Goal: Information Seeking & Learning: Get advice/opinions

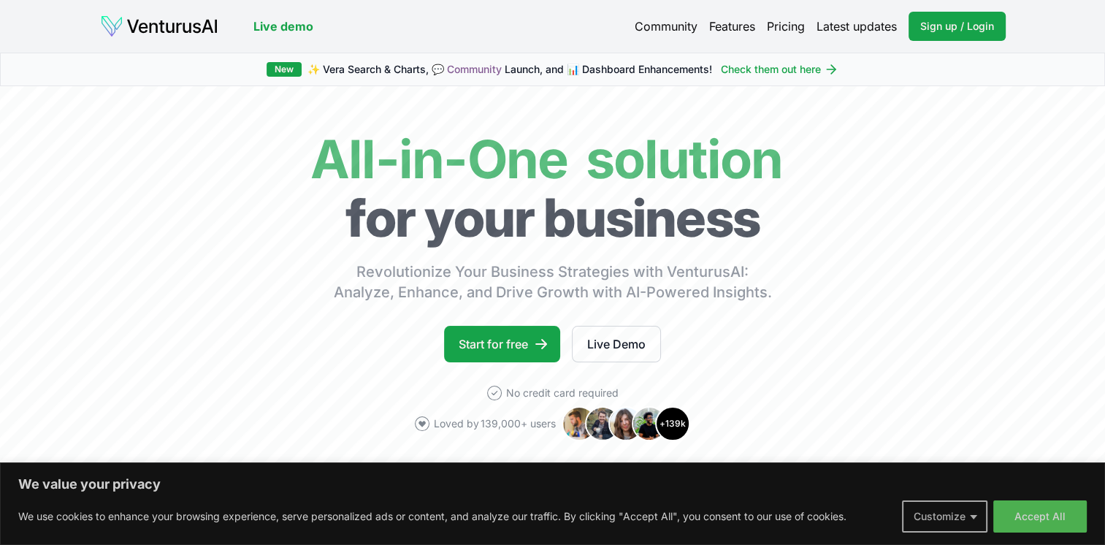
click at [954, 519] on button "Customize" at bounding box center [944, 516] width 85 height 32
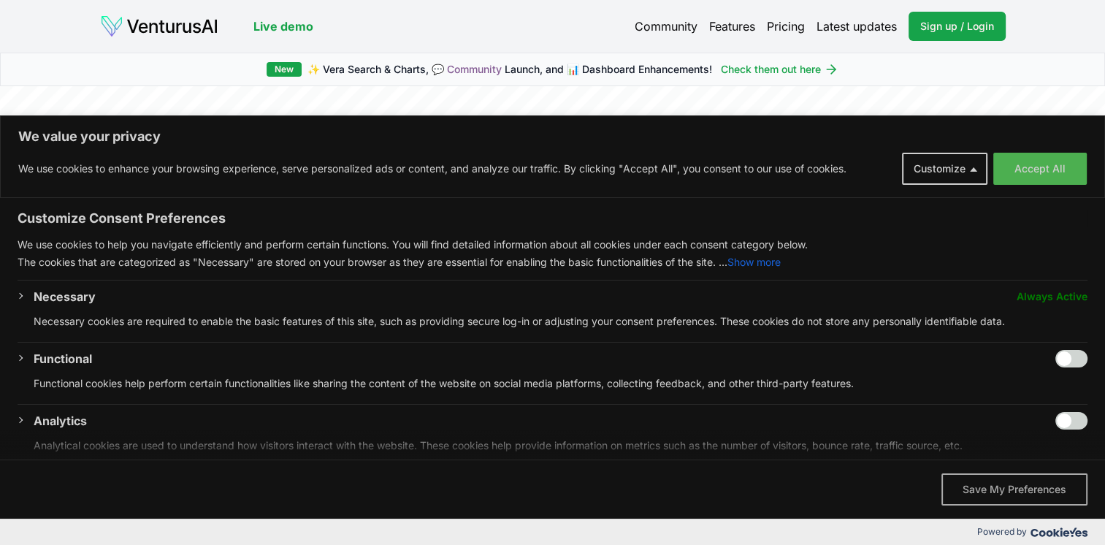
click at [999, 492] on button "Save My Preferences" at bounding box center [1014, 489] width 146 height 32
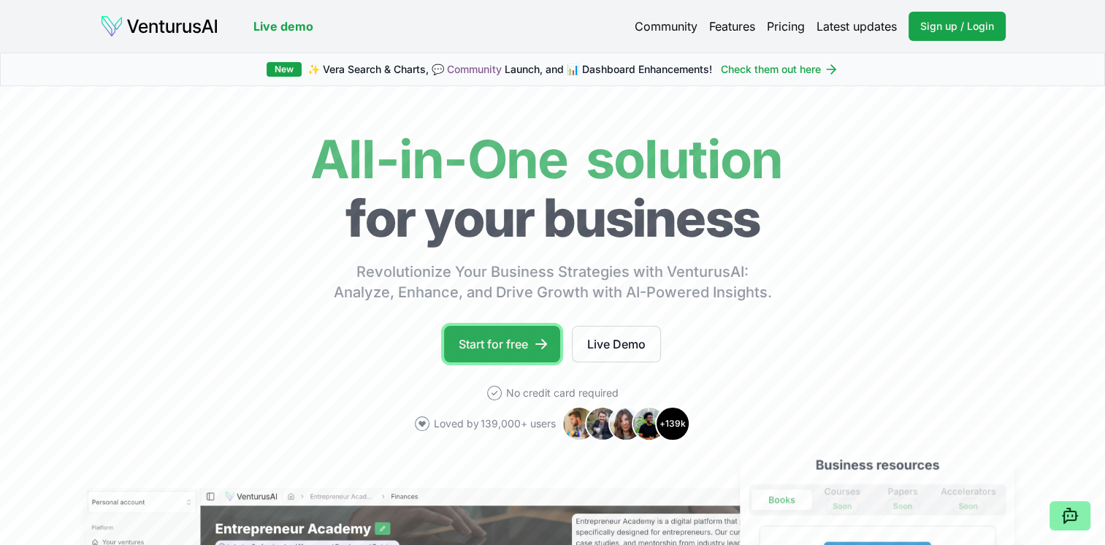
click at [496, 337] on link "Start for free" at bounding box center [502, 344] width 116 height 37
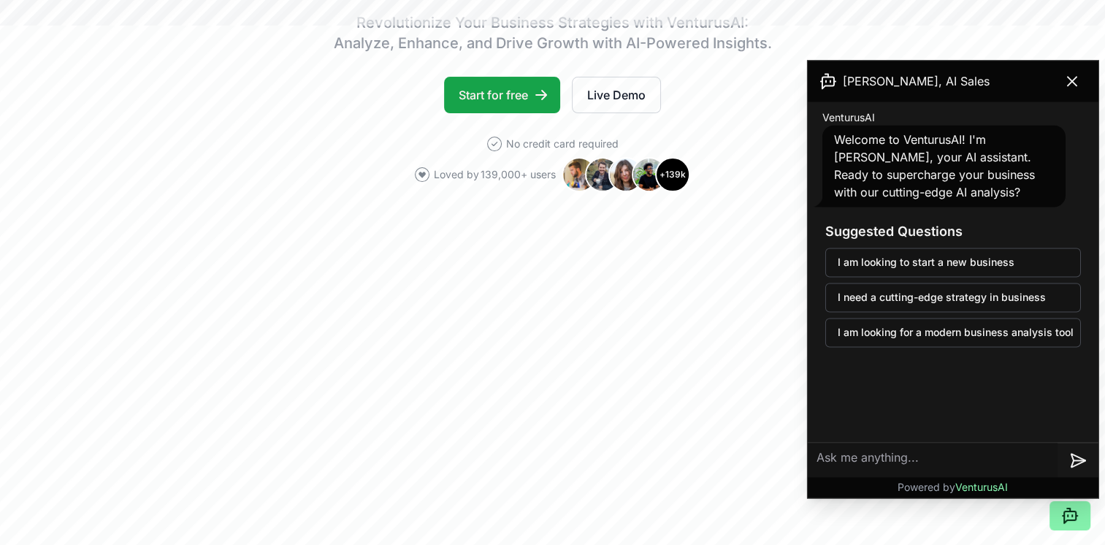
scroll to position [292, 0]
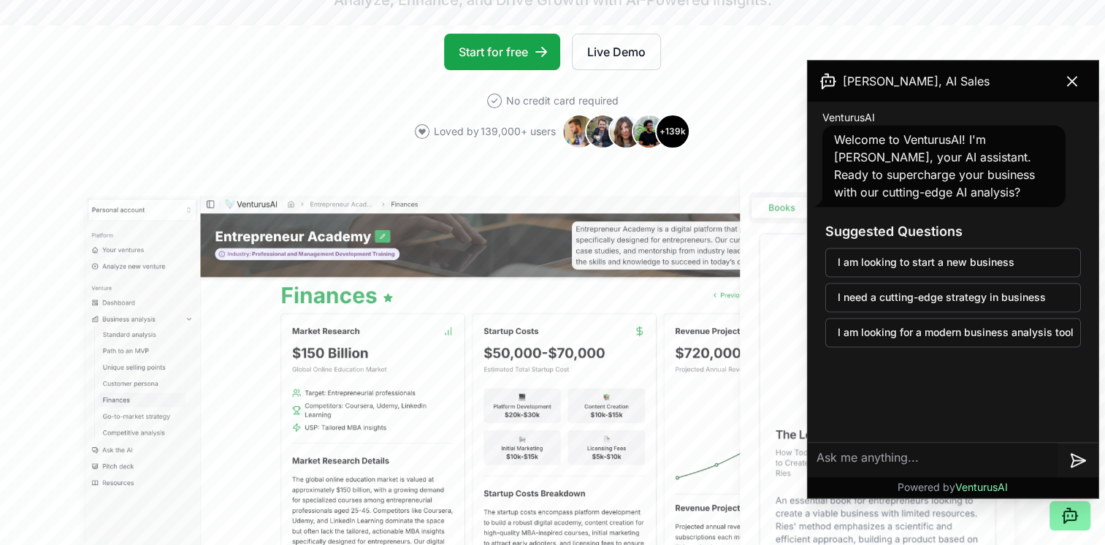
click at [908, 456] on textarea at bounding box center [933, 459] width 250 height 35
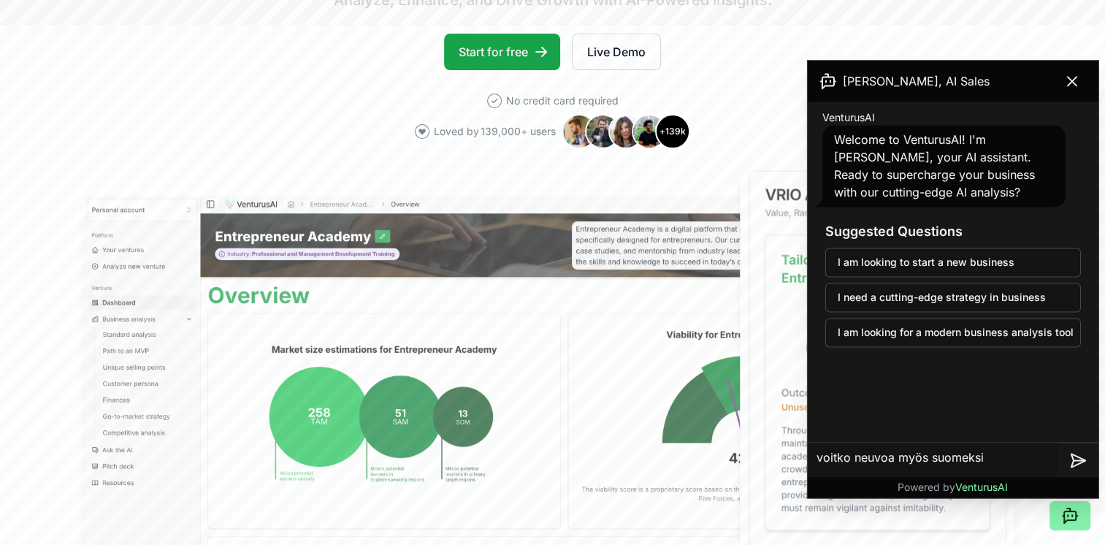
type textarea "voitko neuvoa myös suomeksi?"
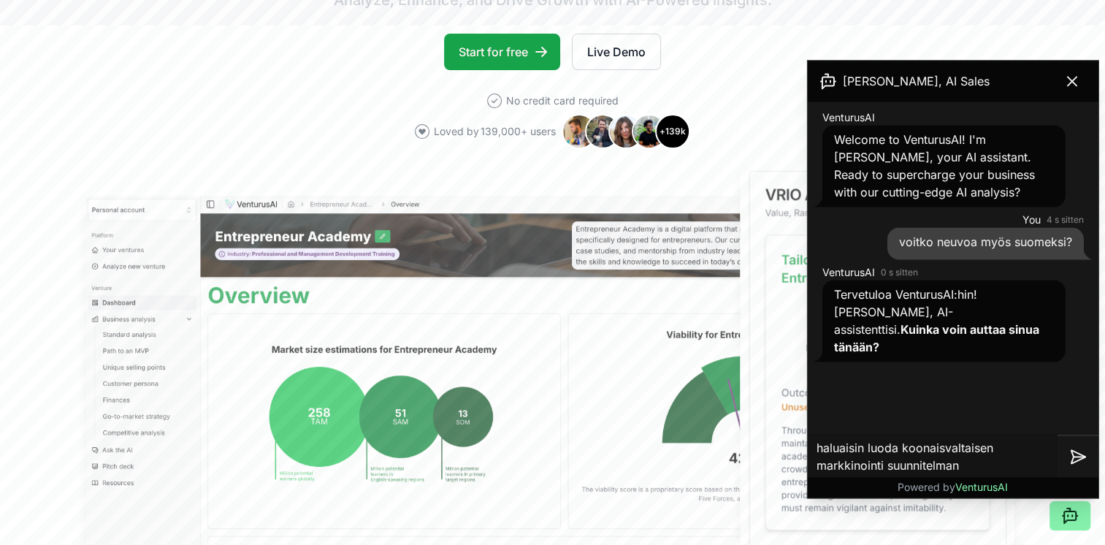
click at [914, 450] on textarea "haluaisin luoda koonaisvaltaisen markkinointi suunnitelman" at bounding box center [933, 456] width 250 height 47
click at [974, 463] on textarea "haluaisin luoda kokonaisvaltaisen markkinointi suunnitelman" at bounding box center [933, 456] width 250 height 47
drag, startPoint x: 1047, startPoint y: 448, endPoint x: 975, endPoint y: 450, distance: 71.6
click at [975, 450] on textarea "haluaisin luoda kokonaisvaltaisen markkinointi suunnitelman ja iden verkko" at bounding box center [933, 450] width 250 height 64
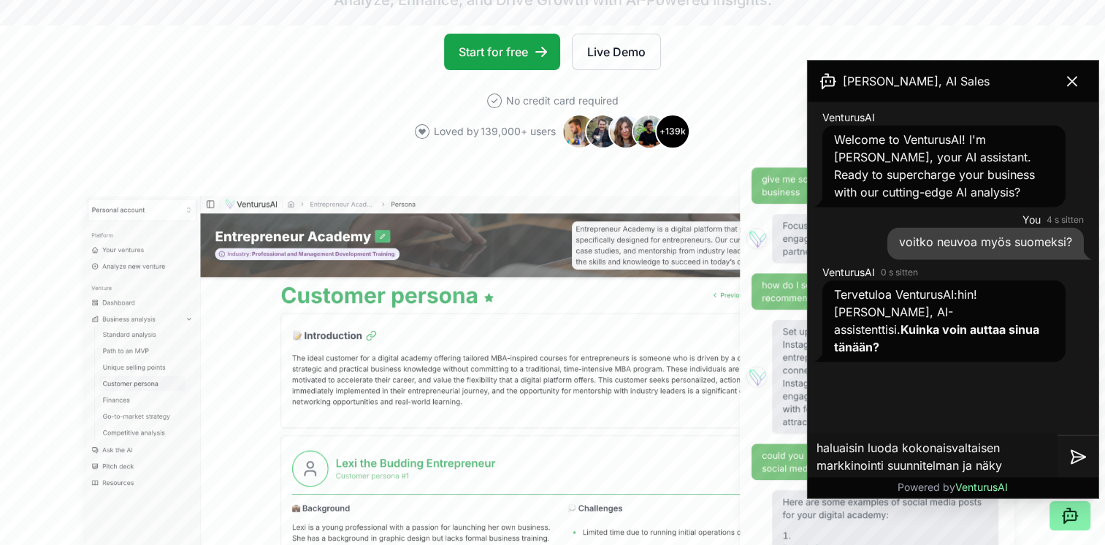
click at [1008, 446] on textarea "haluaisin luoda kokonaisvaltaisen markkinointi suunnitelman ja näky" at bounding box center [933, 456] width 250 height 47
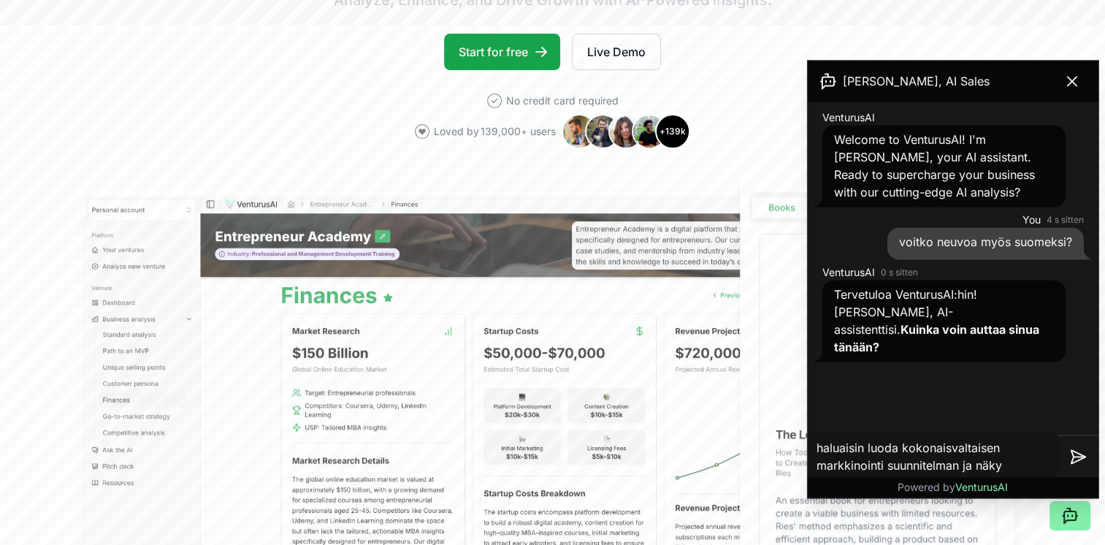
drag, startPoint x: 1005, startPoint y: 464, endPoint x: 902, endPoint y: 448, distance: 104.9
click at [902, 448] on textarea "haluaisin luoda kokonaisvaltaisen markkinointi suunnitelman ja näky" at bounding box center [933, 456] width 250 height 47
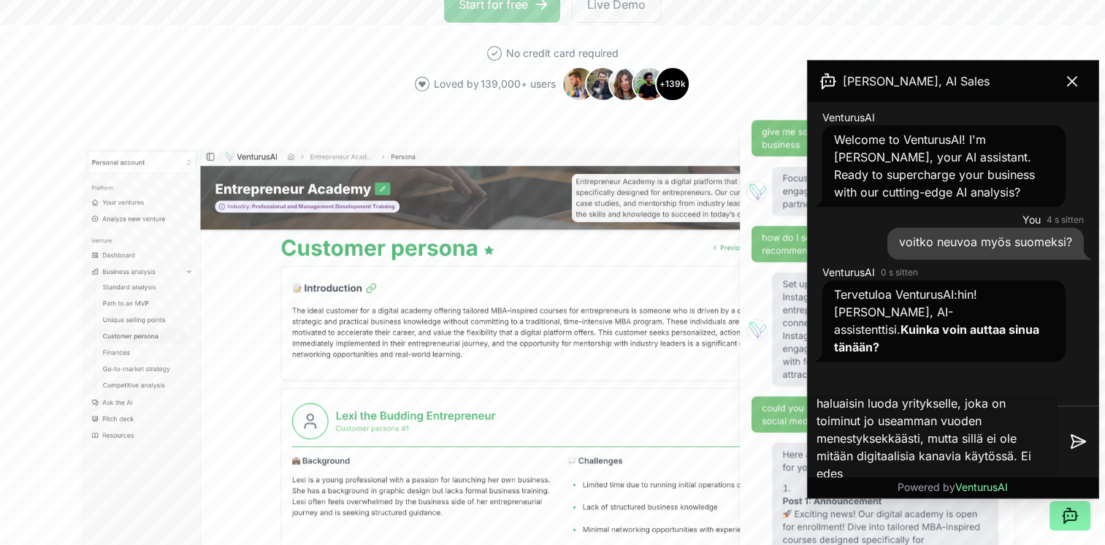
scroll to position [438, 0]
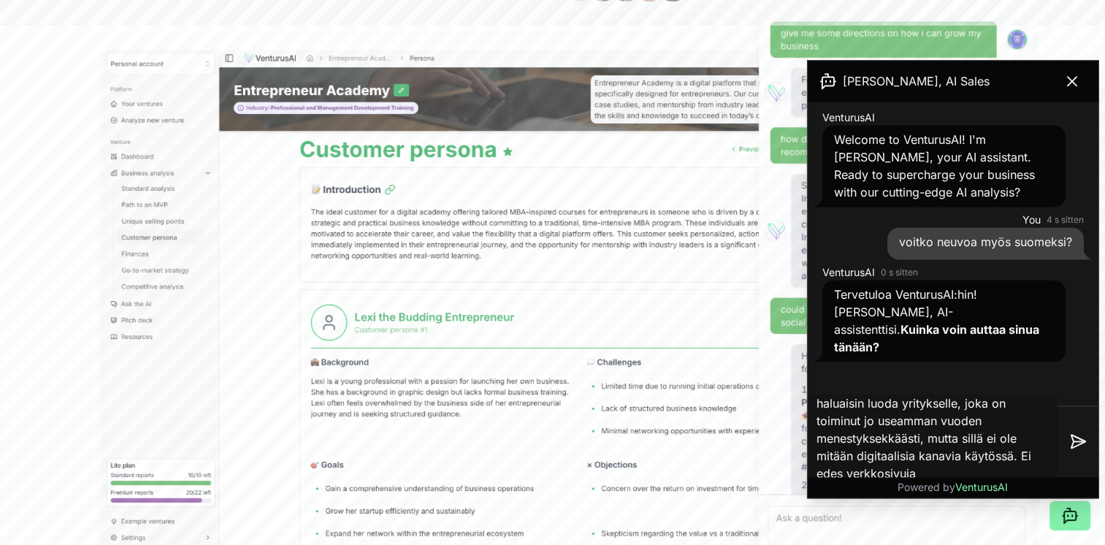
click at [1016, 460] on textarea "haluaisin luoda yritykselle, joka on toiminut jo useamman vuoden menestyksekkää…" at bounding box center [933, 441] width 250 height 93
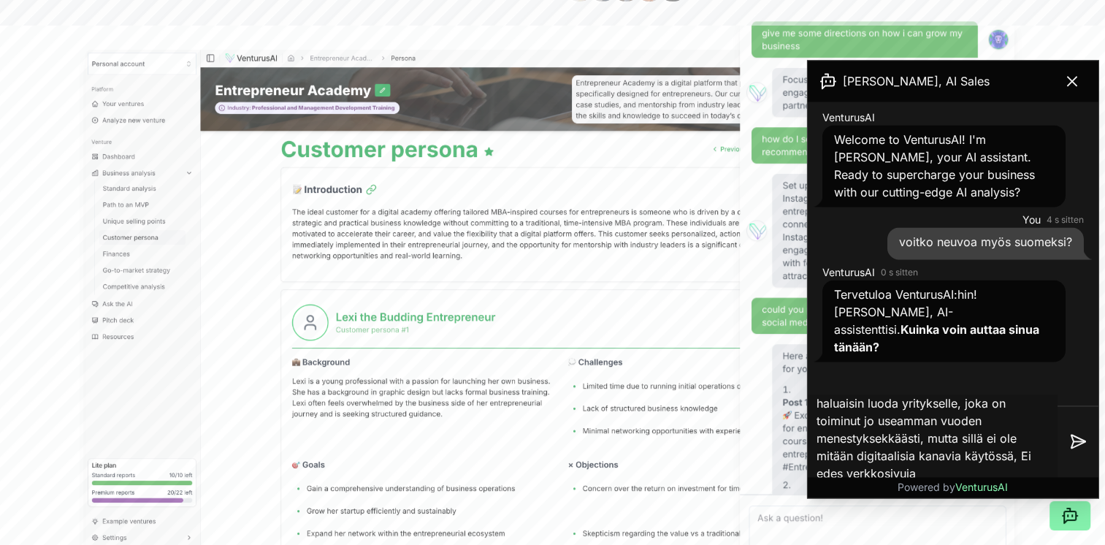
click at [937, 472] on textarea "haluaisin luoda yritykselle, joka on toiminut jo useamman vuoden menestyksekkää…" at bounding box center [933, 441] width 250 height 93
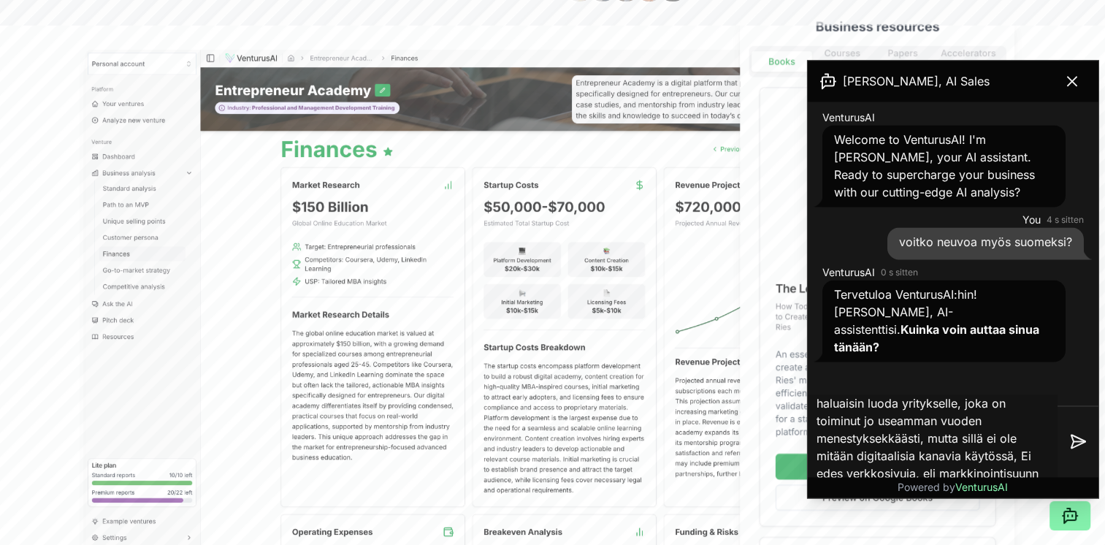
scroll to position [16, 0]
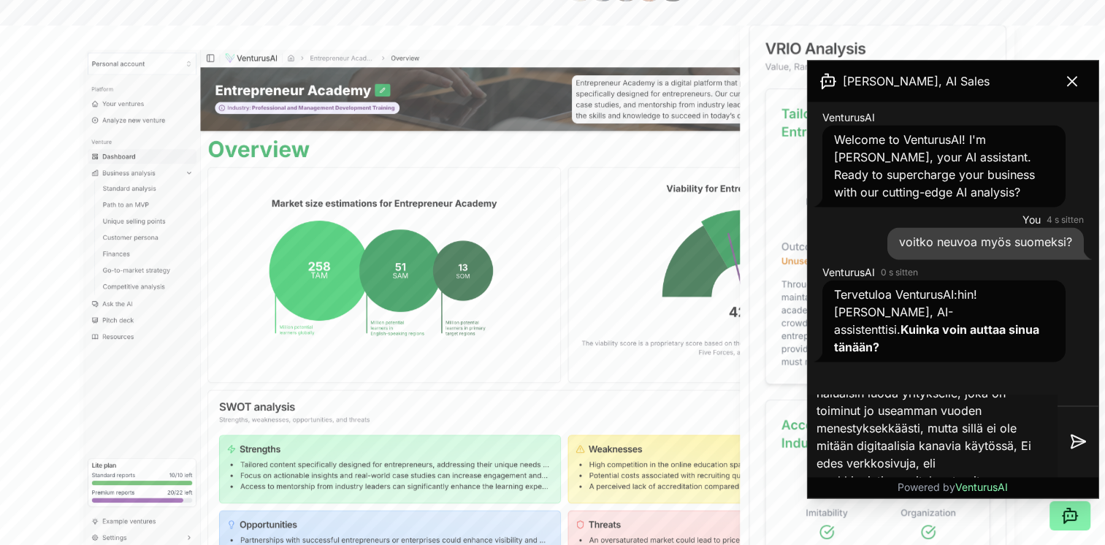
type textarea "haluaisin luoda yritykselle, joka on toiminut jo useamman vuoden menestyksekkää…"
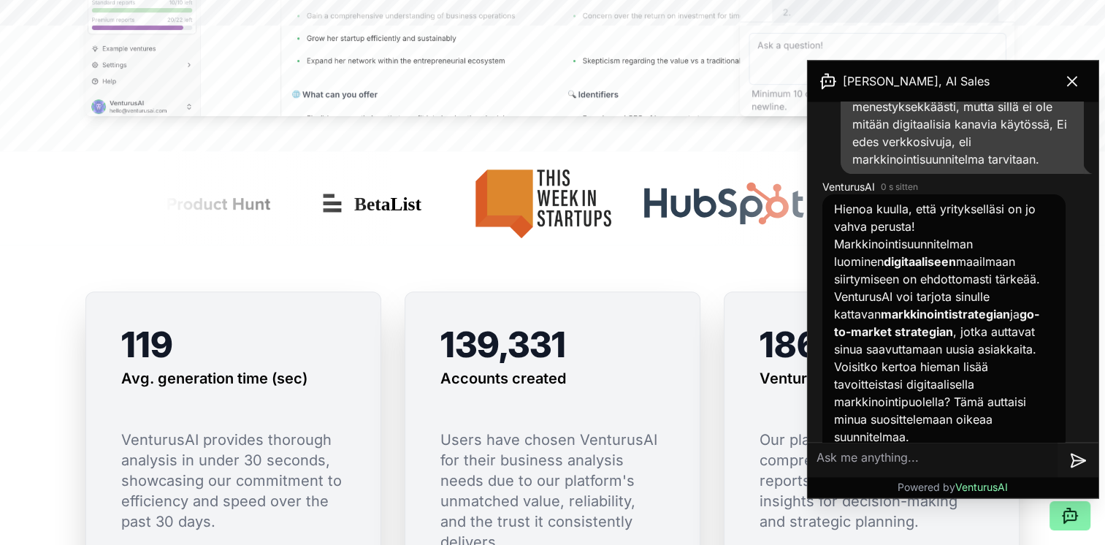
scroll to position [949, 0]
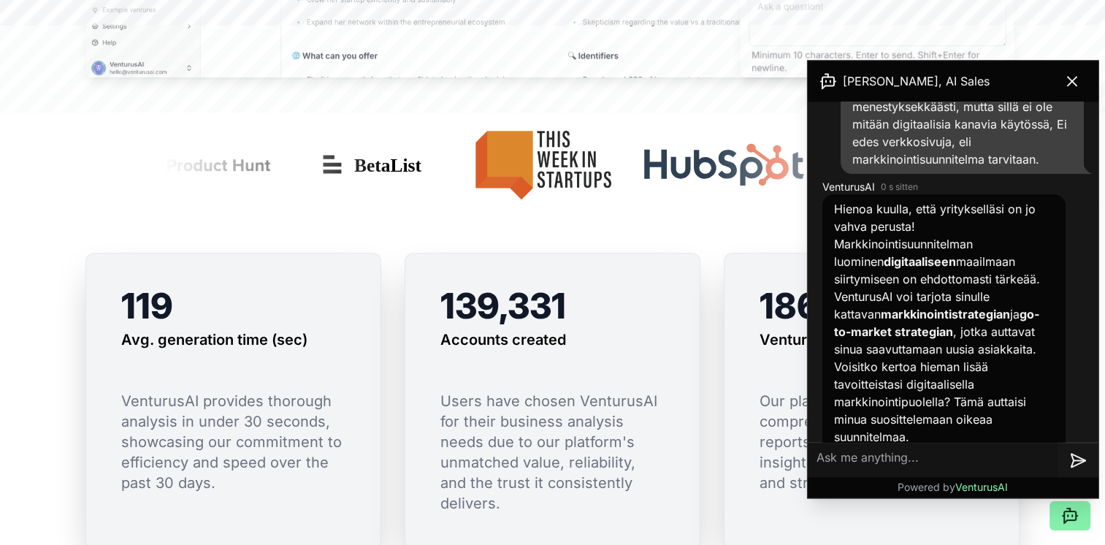
click at [873, 462] on textarea at bounding box center [933, 459] width 250 height 35
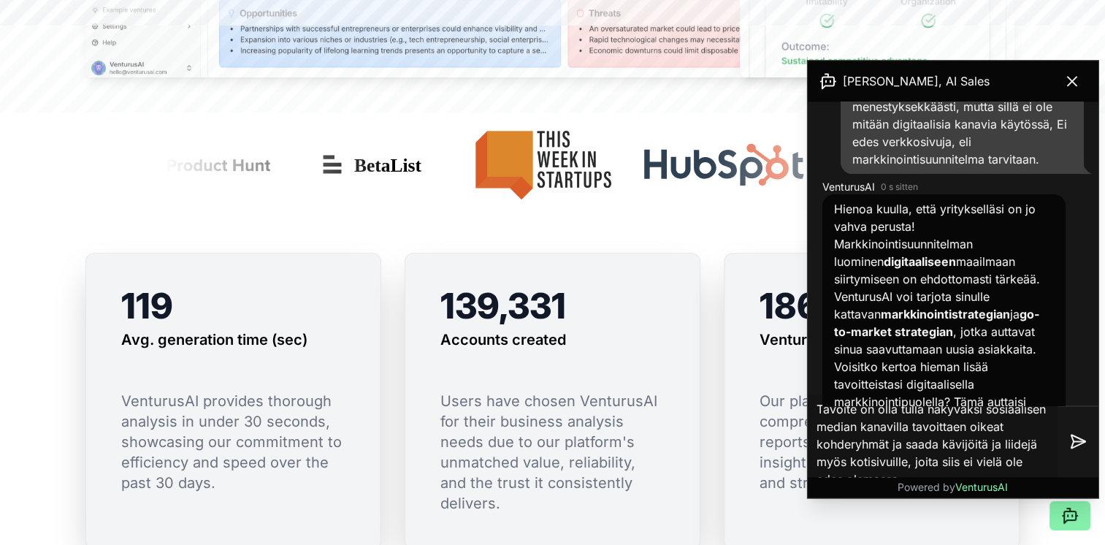
type textarea "Tavoite on olla tulla näkyväksi sosiaalisen median kanavilla tavoittaen oikeat …"
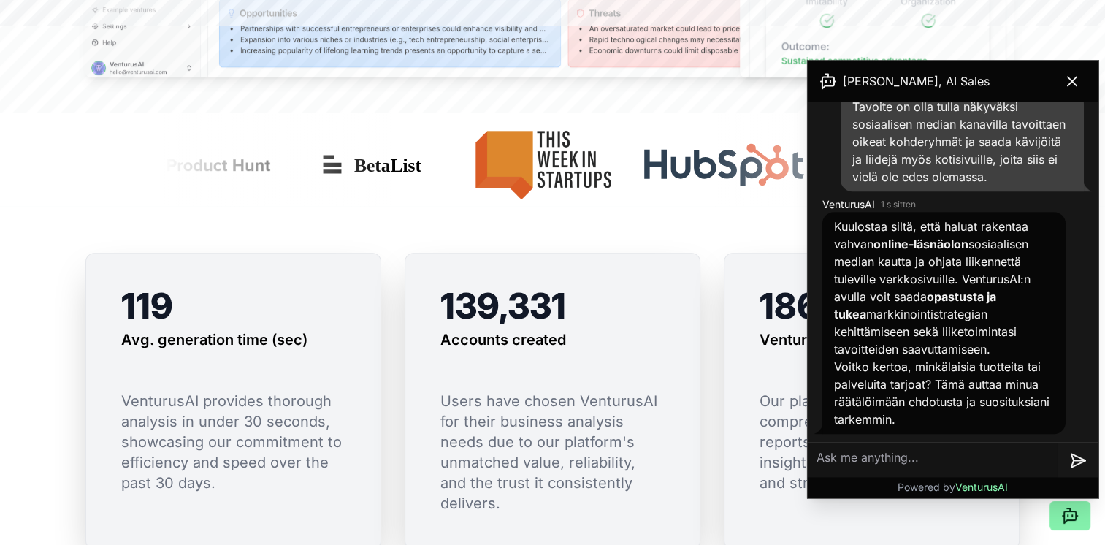
scroll to position [1022, 0]
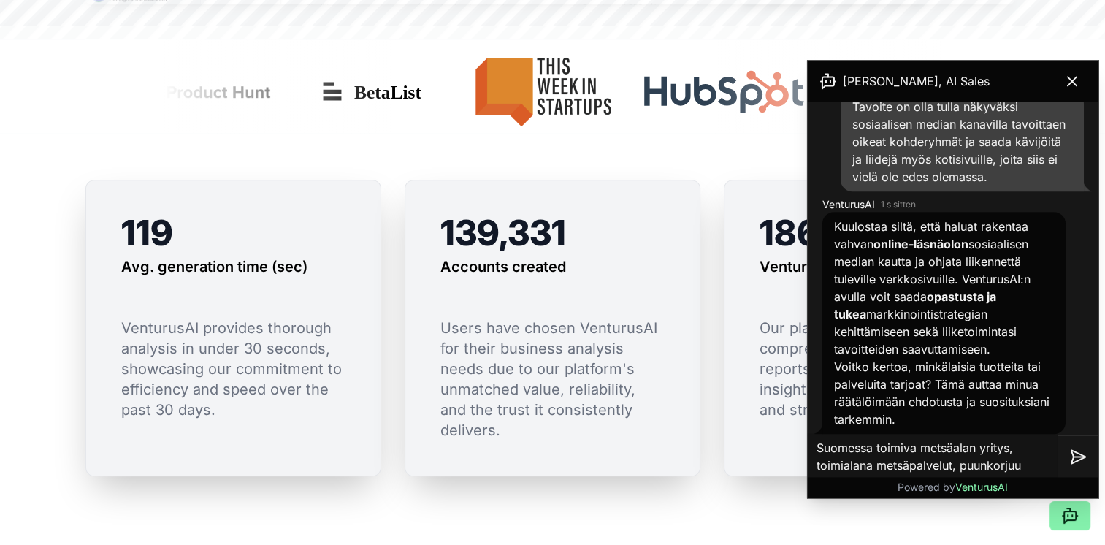
click at [877, 466] on textarea "Suomessa toimiva metsäalan yritys, toimialana metsäpalvelut, puunkorjuu" at bounding box center [933, 456] width 250 height 47
click at [890, 472] on textarea "Suomessa toimiva metsäalan yritys, toimialana metsätalous, metsäpalvelut, puunk…" at bounding box center [933, 450] width 250 height 64
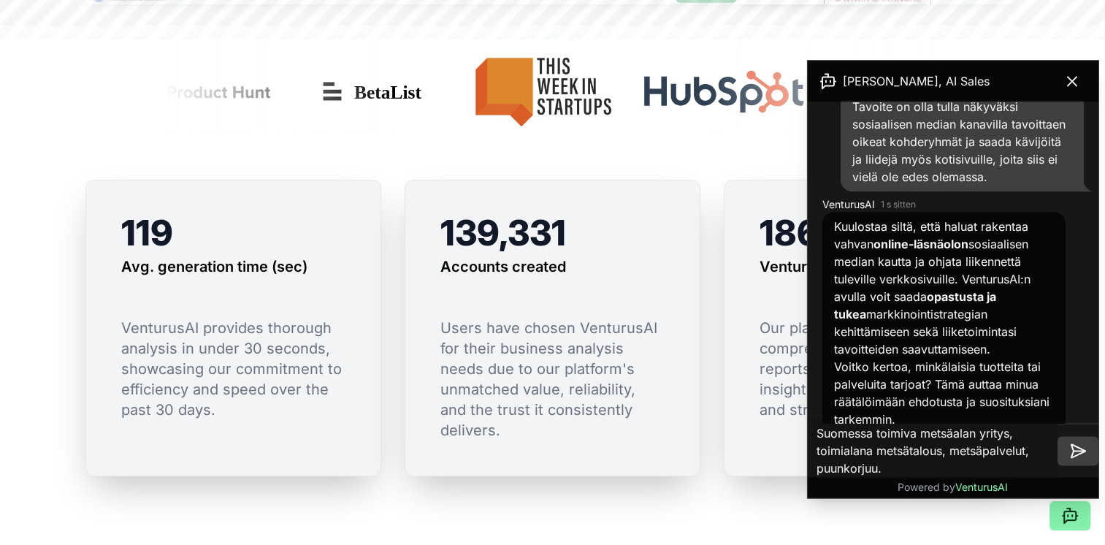
type textarea "Suomessa toimiva metsäalan yritys, toimialana metsätalous, metsäpalvelut, puunk…"
click at [1076, 448] on icon at bounding box center [1078, 451] width 18 height 18
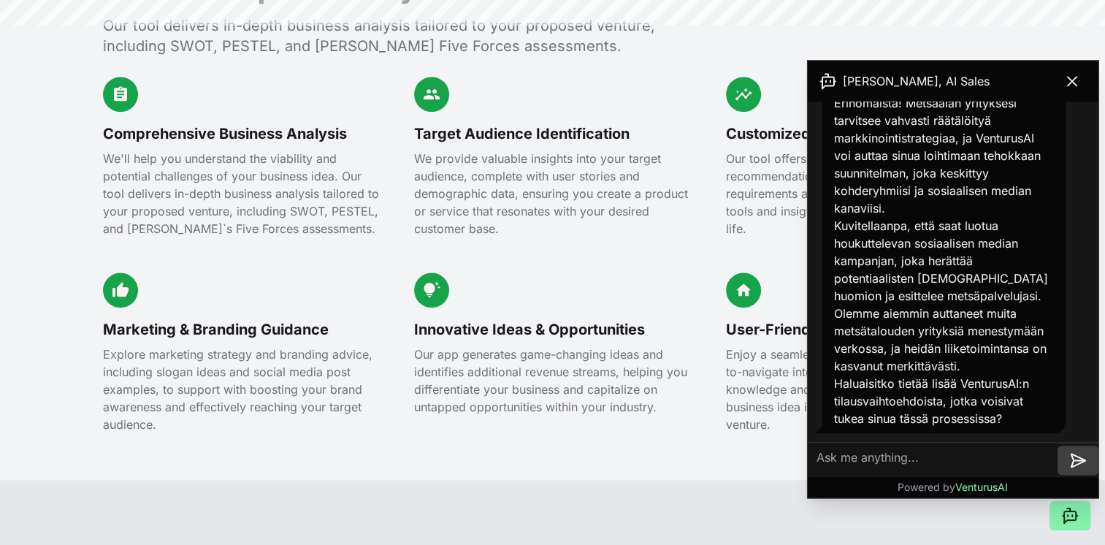
scroll to position [1679, 0]
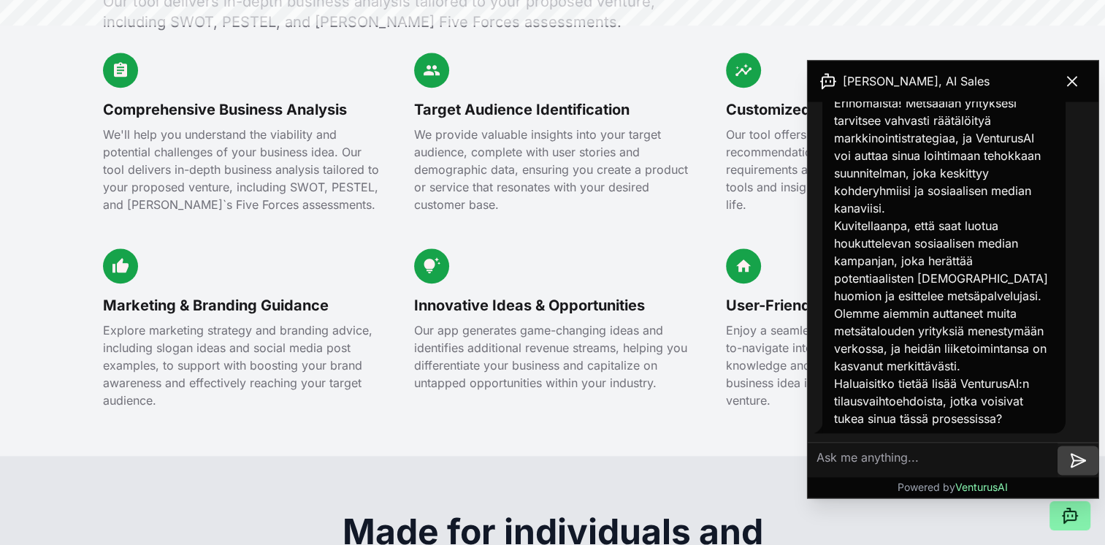
click at [1098, 392] on div "[PERSON_NAME], AI Sales VenturusAI Welcome to VenturusAI! I'm [PERSON_NAME], yo…" at bounding box center [953, 279] width 292 height 438
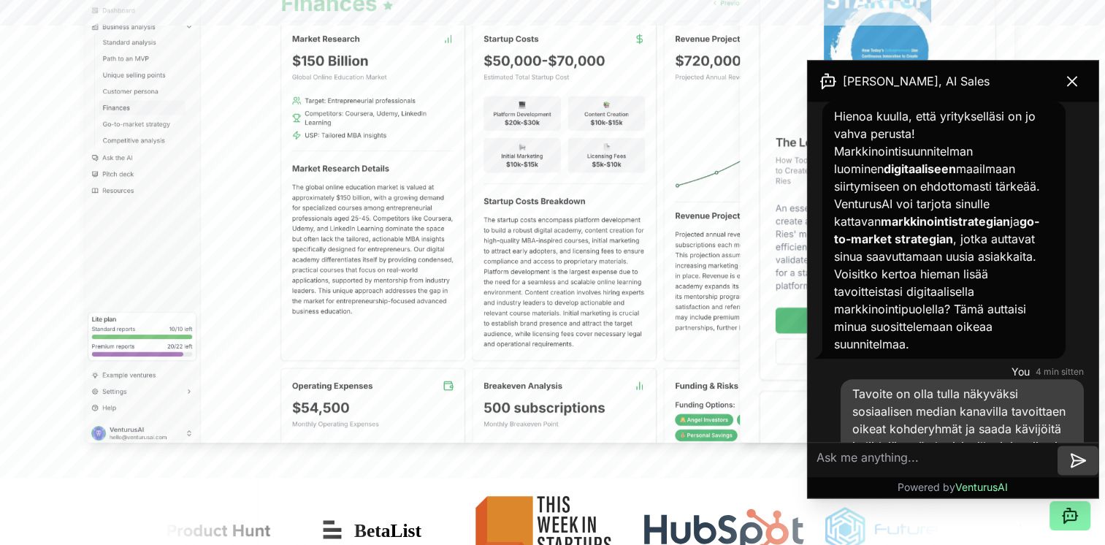
scroll to position [442, 0]
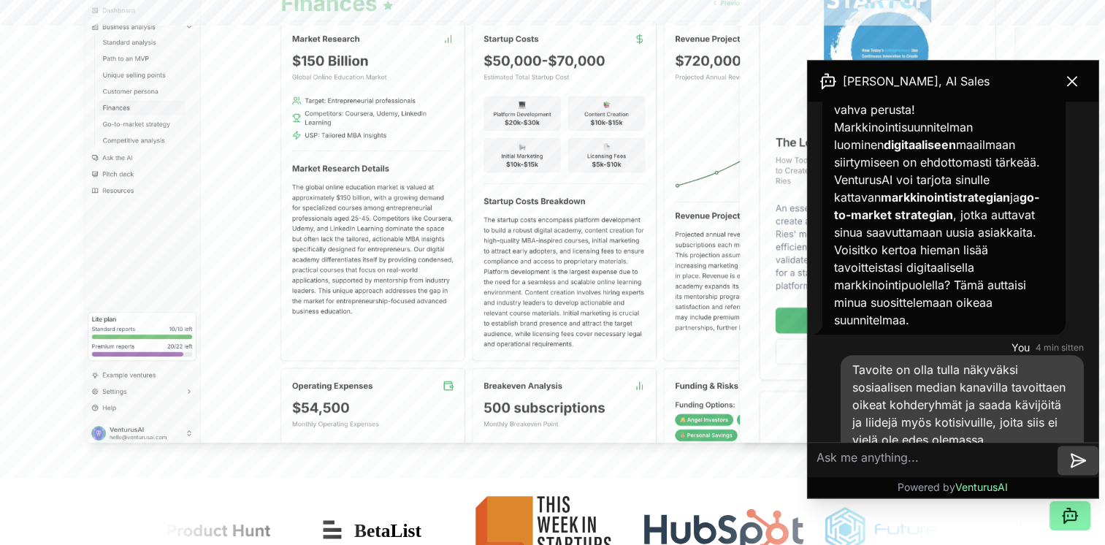
click at [867, 466] on textarea at bounding box center [933, 459] width 250 height 35
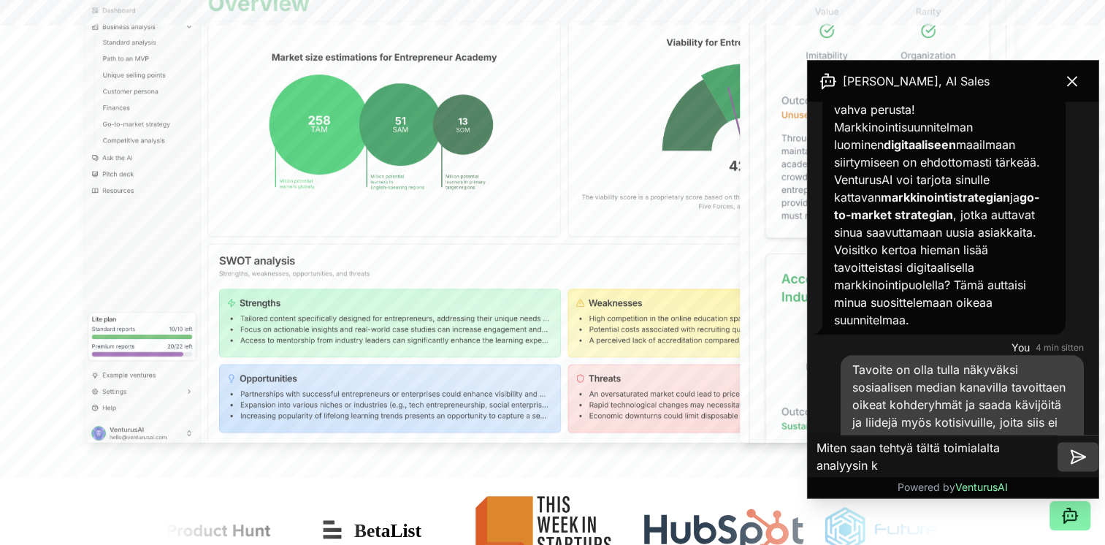
click at [818, 466] on textarea "Miten saan tehtyä tältä toimialalta analyysin k" at bounding box center [933, 456] width 250 height 47
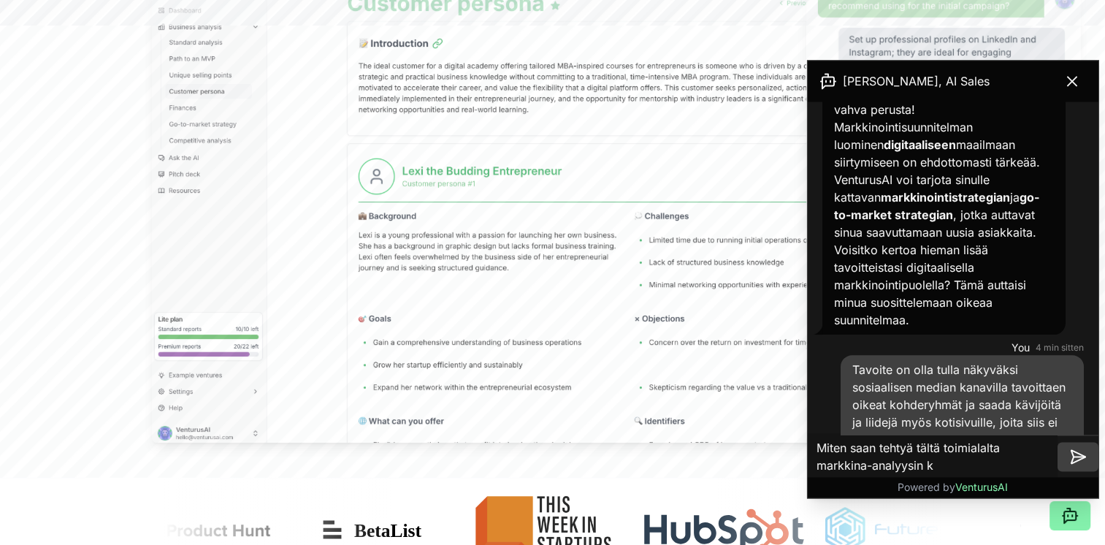
click at [938, 464] on textarea "Miten saan tehtyä tältä toimialalta markkina-analyysin k" at bounding box center [933, 456] width 250 height 47
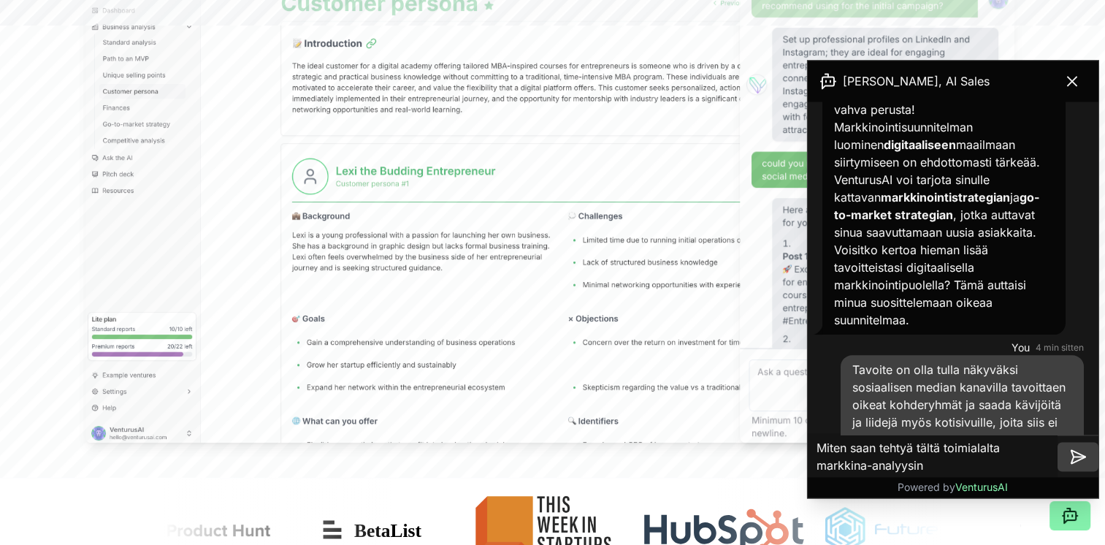
type textarea "Miten saan tehtyä tältä toimialalta markkina-analyysin?"
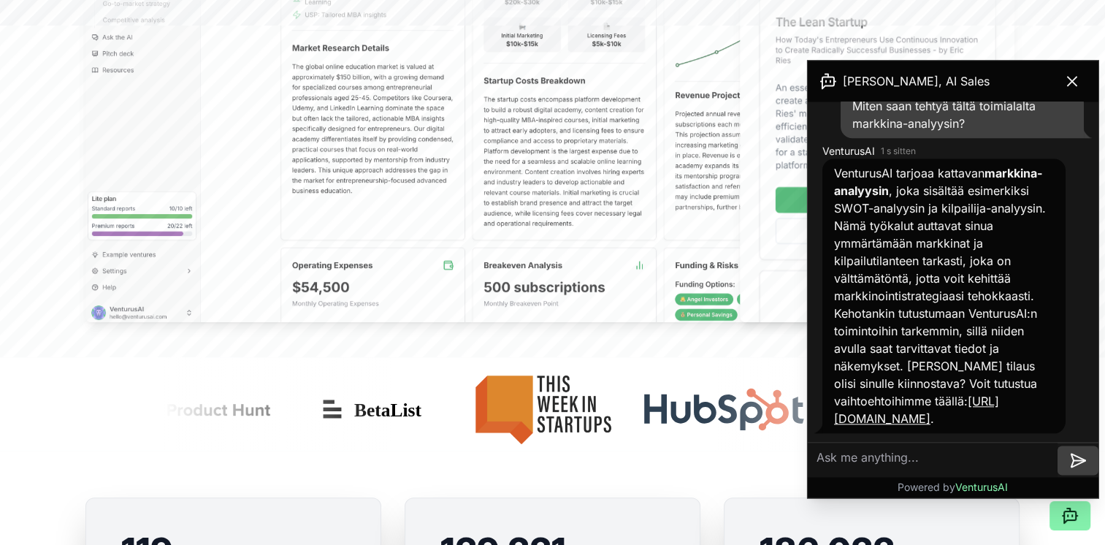
scroll to position [730, 0]
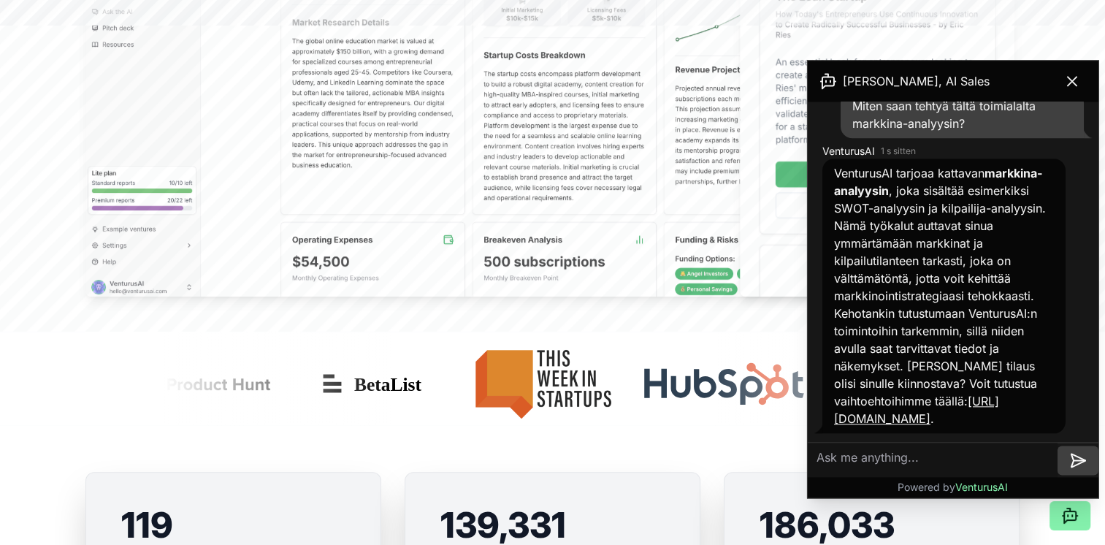
click at [924, 416] on link "[URL][DOMAIN_NAME]" at bounding box center [916, 410] width 165 height 32
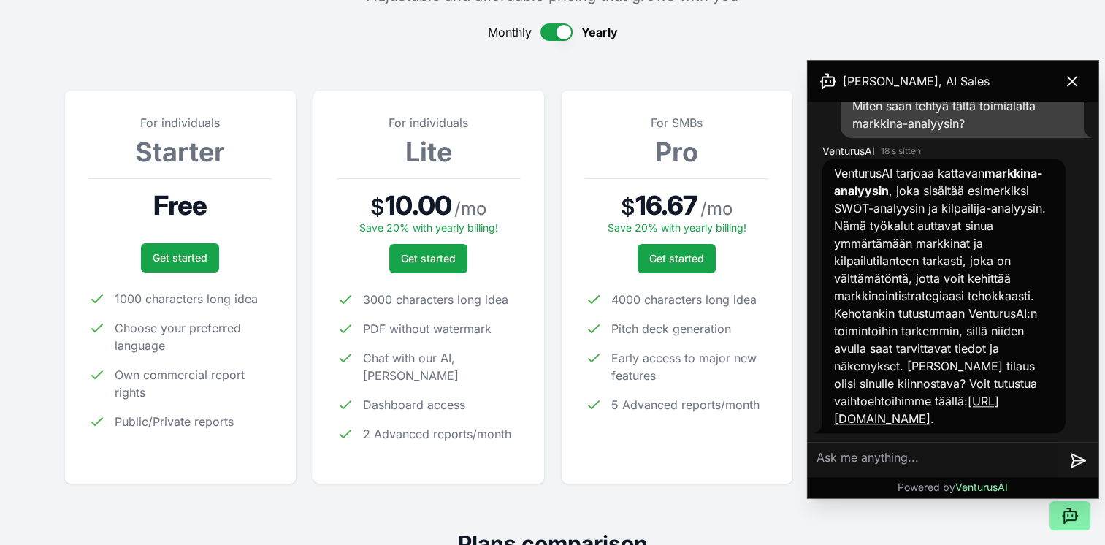
scroll to position [1552, 0]
click at [1074, 82] on icon at bounding box center [1072, 81] width 18 height 18
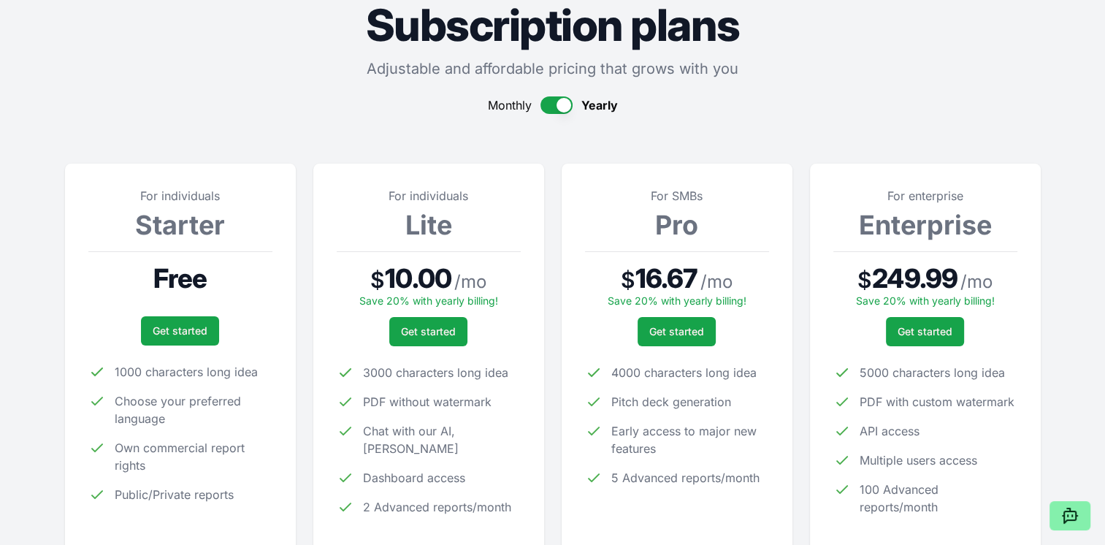
scroll to position [0, 0]
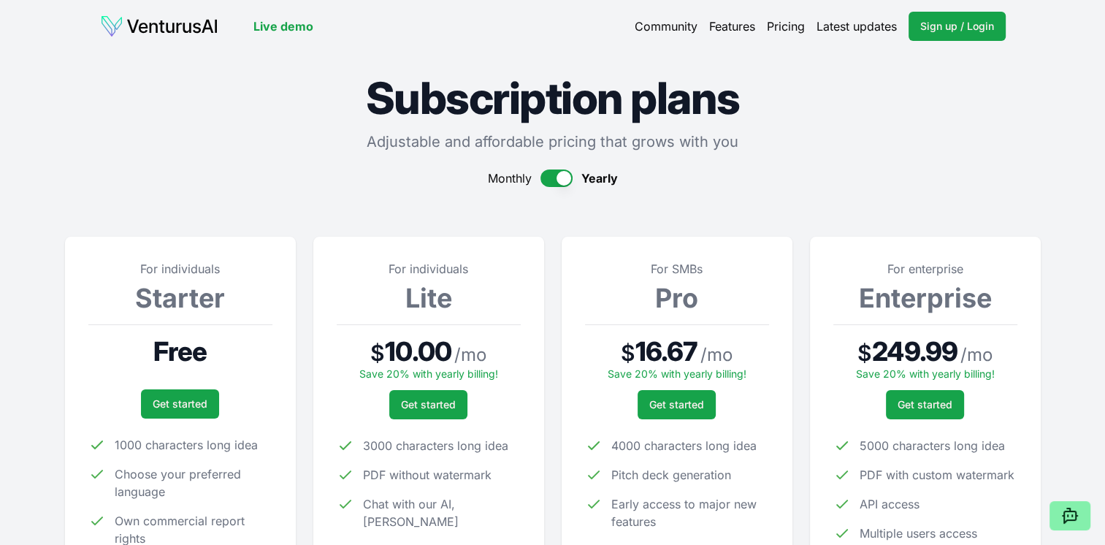
click at [279, 19] on link "Live demo" at bounding box center [283, 27] width 60 height 18
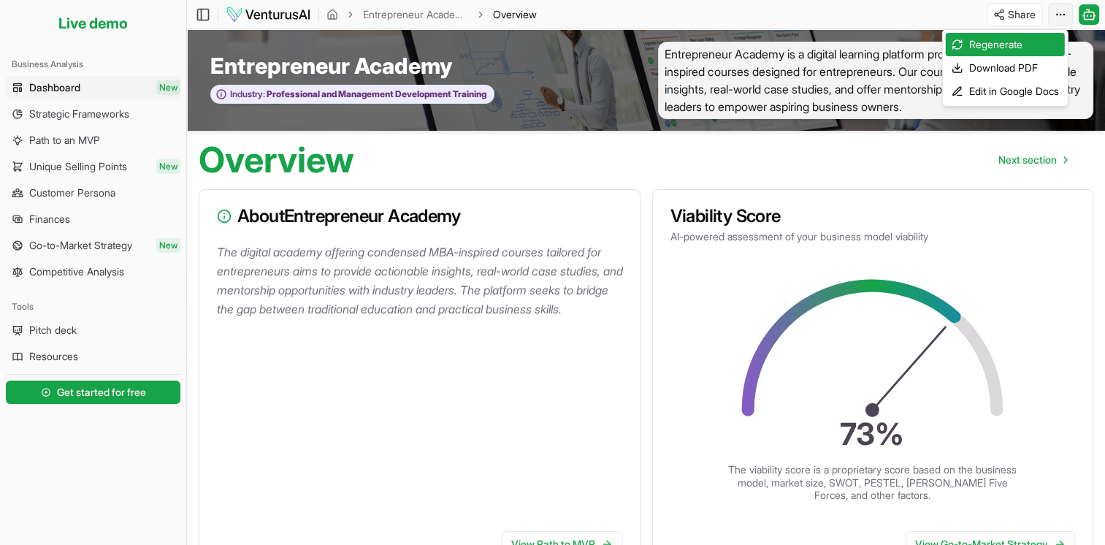
click at [1062, 10] on html "Live demo Platform Your ventures Analyze new venture Business Analysis Dashboar…" at bounding box center [552, 272] width 1105 height 545
click at [327, 14] on html "Live demo Platform Your ventures Analyze new venture Business Analysis Dashboar…" at bounding box center [552, 272] width 1105 height 545
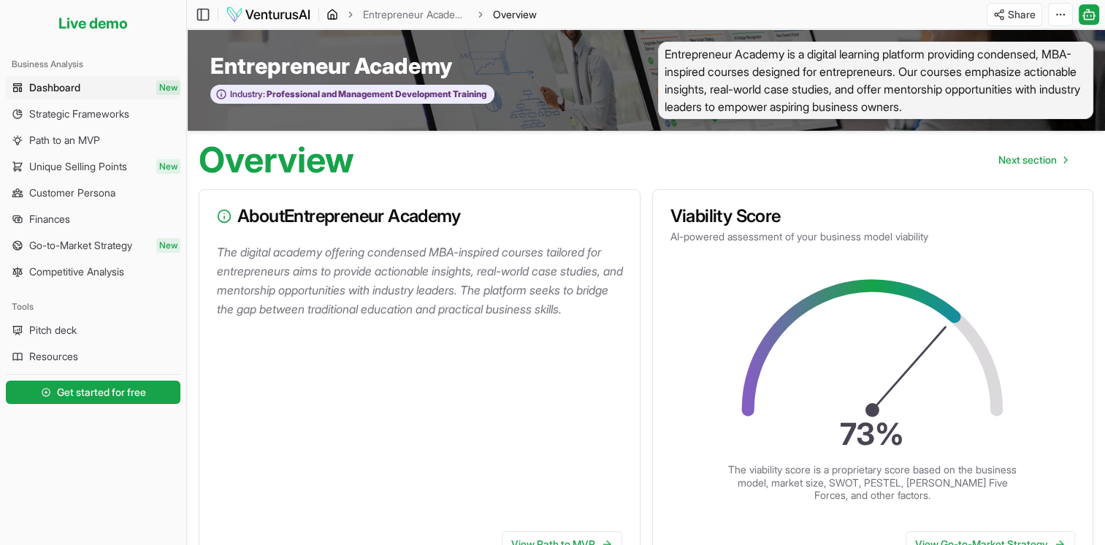
click at [332, 11] on icon "breadcrumb" at bounding box center [332, 15] width 12 height 12
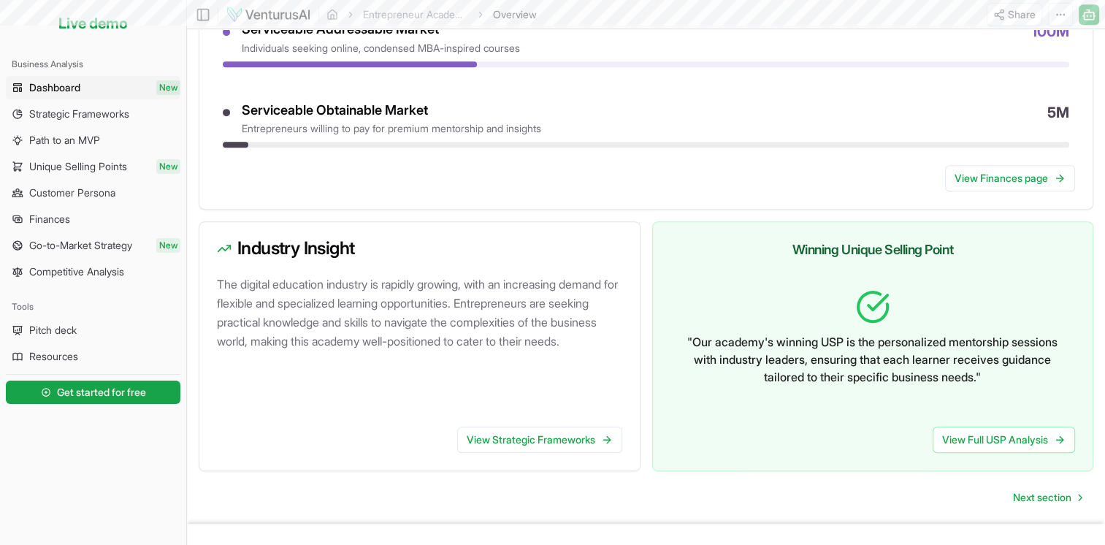
scroll to position [781, 0]
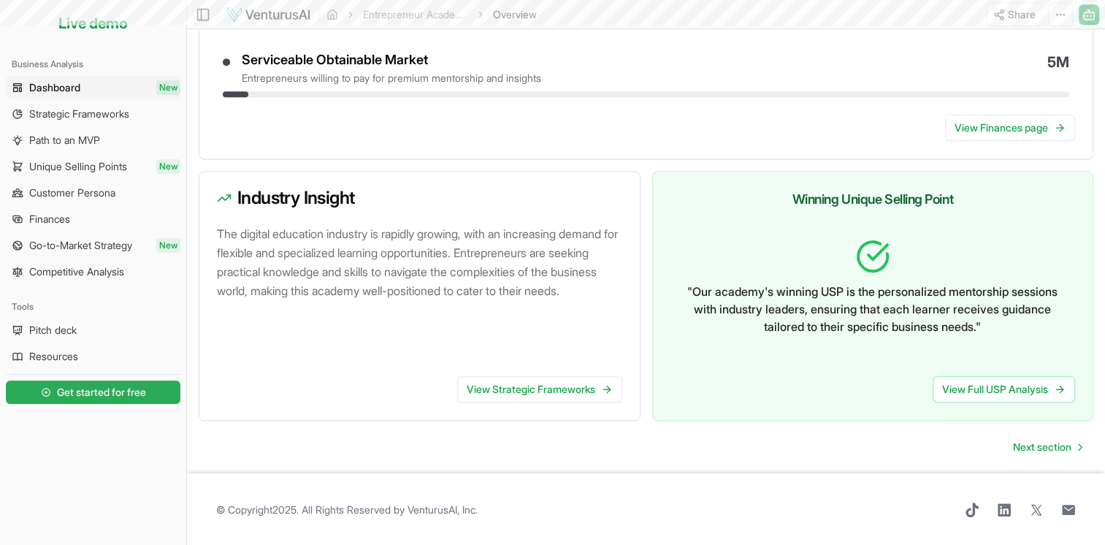
click at [84, 390] on span "Get started for free" at bounding box center [101, 392] width 89 height 15
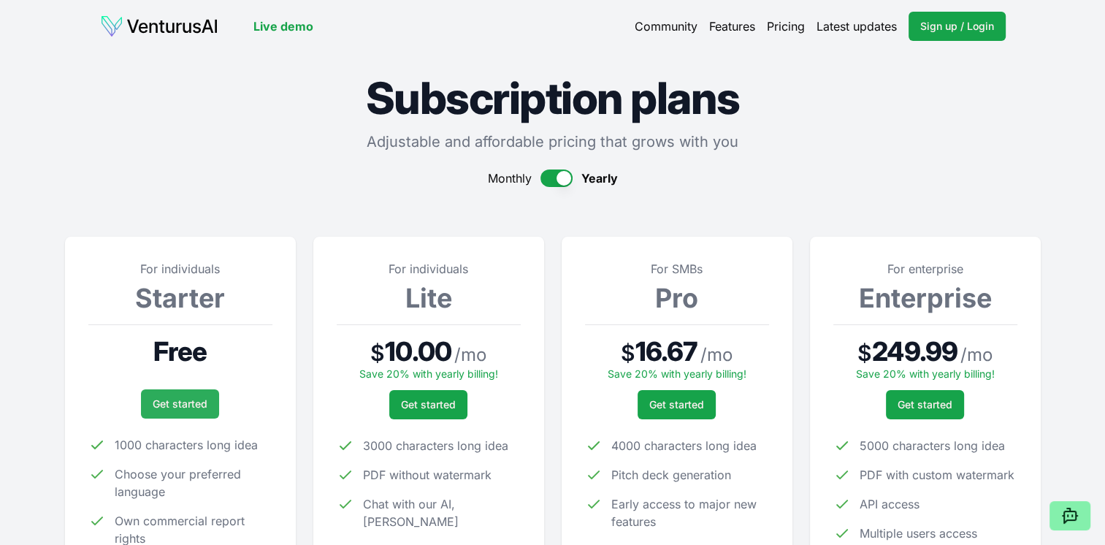
click at [187, 395] on link "Get started" at bounding box center [180, 403] width 78 height 29
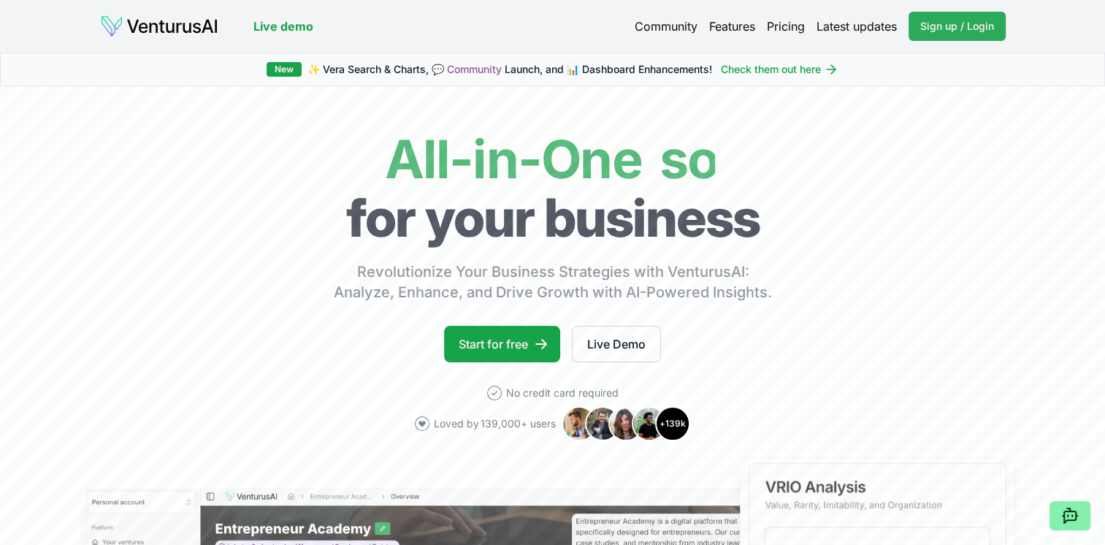
click at [955, 21] on span "Sign up / Login" at bounding box center [957, 26] width 74 height 15
